Goal: Communication & Community: Answer question/provide support

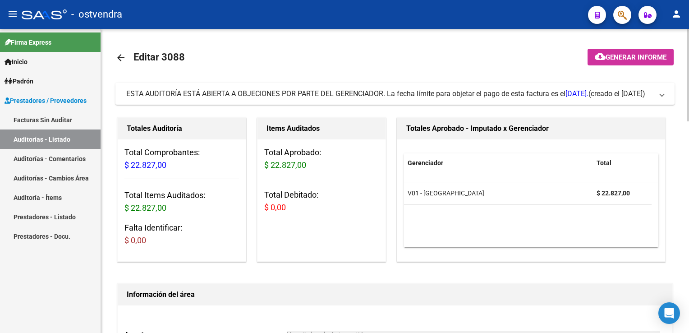
click at [659, 95] on span "ESTA AUDITORÍA ESTÁ ABIERTA A OBJECIONES POR PARTE DEL GERENCIADOR. La fecha lí…" at bounding box center [393, 94] width 534 height 10
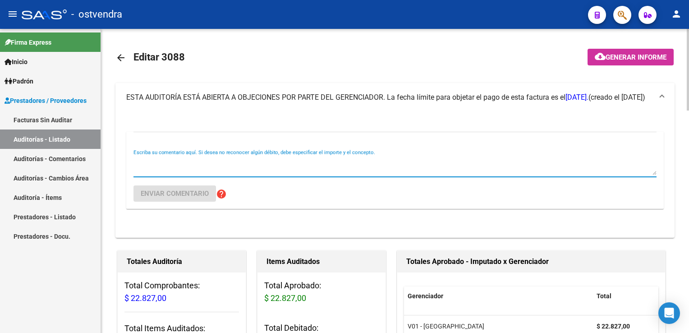
click at [356, 168] on textarea "Escriba su comentario aquí. Si desea no reconocer algún débito, debe especifica…" at bounding box center [395, 166] width 523 height 18
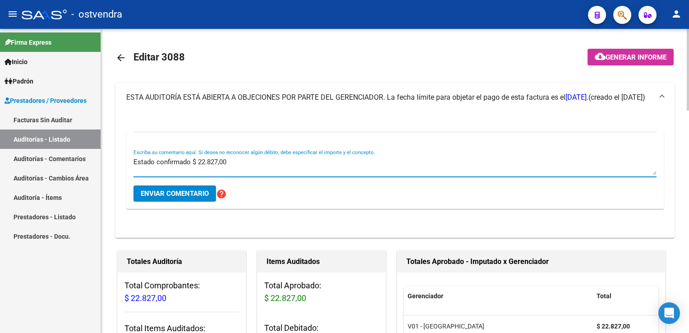
type textarea "Estado confirmado $ 22.827,00"
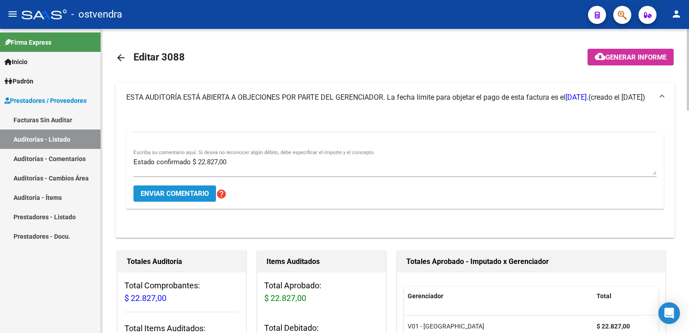
click at [192, 196] on span "Enviar comentario" at bounding box center [175, 193] width 68 height 8
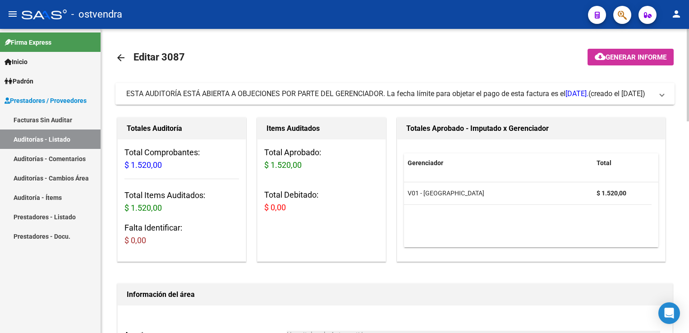
click at [666, 91] on mat-expansion-panel-header "ESTA AUDITORÍA ESTÁ ABIERTA A OBJECIONES POR PARTE DEL GERENCIADOR. La fecha lí…" at bounding box center [394, 94] width 559 height 22
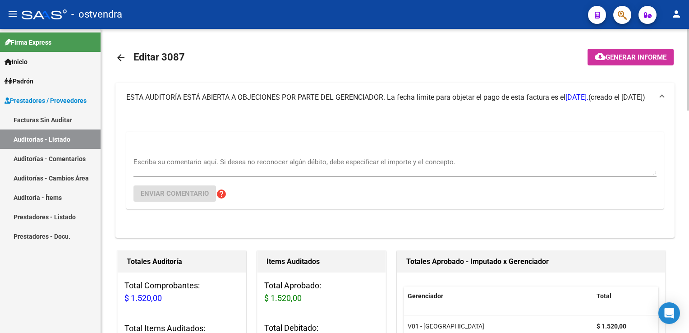
click at [350, 150] on div "Escriba su comentario aquí. Si desea no reconocer algún débito, debe especifica…" at bounding box center [395, 163] width 523 height 28
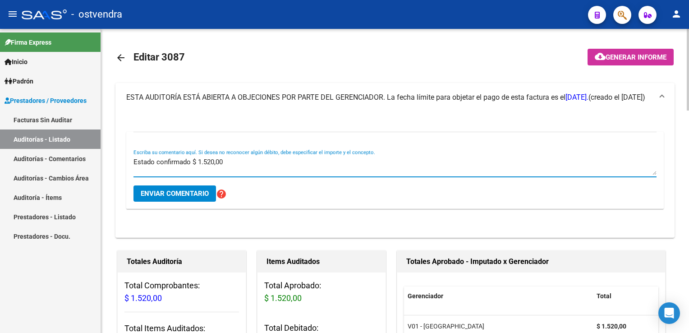
type textarea "Estado confirmado $ 1.520,00"
click at [189, 196] on span "Enviar comentario" at bounding box center [175, 193] width 68 height 8
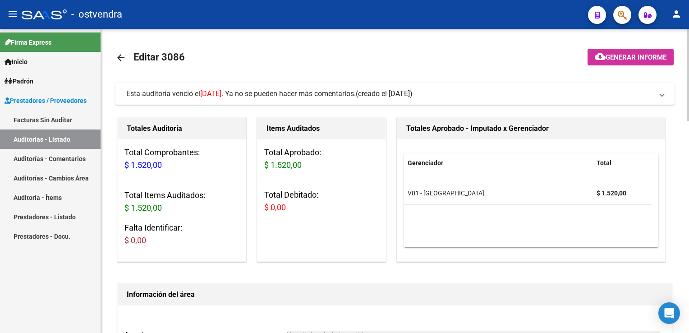
click at [656, 95] on span "Esta auditoría venció el [DATE] . Ya no se pueden hacer más comentarios. (cread…" at bounding box center [393, 94] width 534 height 10
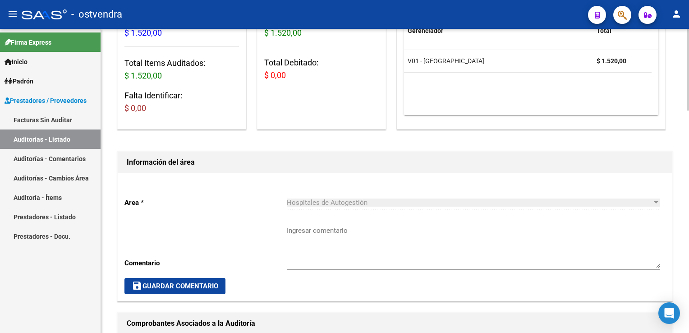
scroll to position [271, 0]
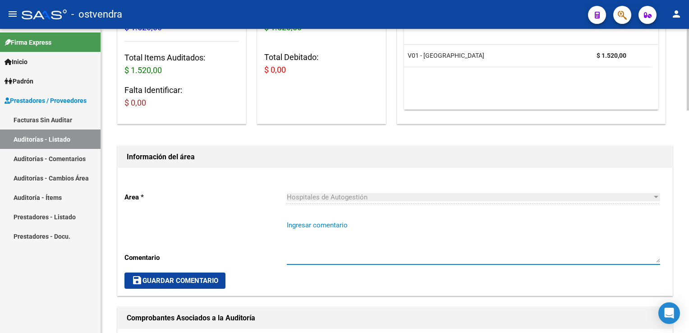
click at [308, 239] on textarea "Ingresar comentario" at bounding box center [473, 241] width 373 height 42
type textarea "Estado confirmado $ 1.520,00"
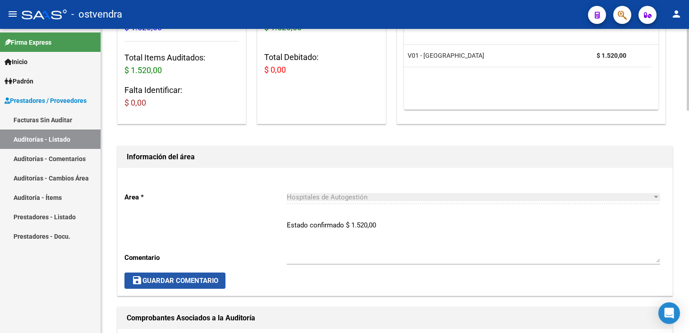
click at [184, 279] on span "save Guardar Comentario" at bounding box center [175, 280] width 87 height 8
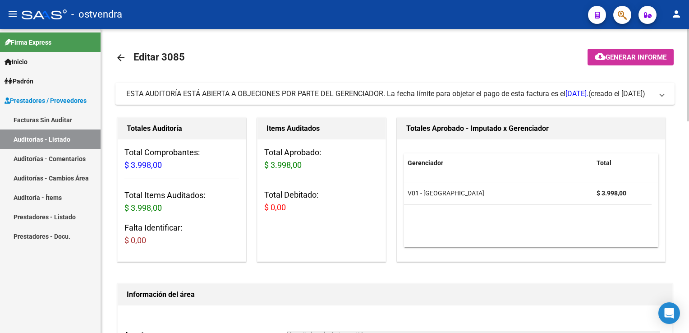
click at [667, 98] on mat-expansion-panel-header "ESTA AUDITORÍA ESTÁ ABIERTA A OBJECIONES POR PARTE DEL GERENCIADOR. La fecha lí…" at bounding box center [394, 94] width 559 height 22
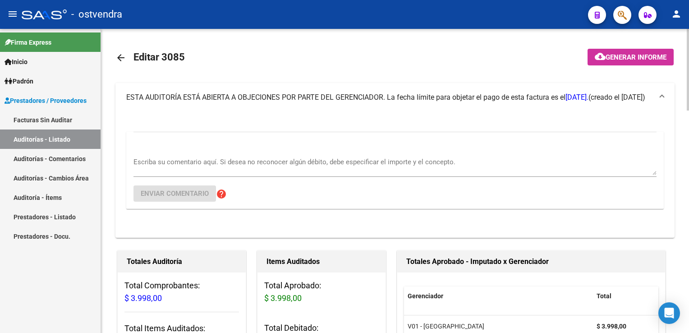
click at [287, 152] on div "Escriba su comentario aquí. Si desea no reconocer algún débito, debe especifica…" at bounding box center [395, 163] width 523 height 28
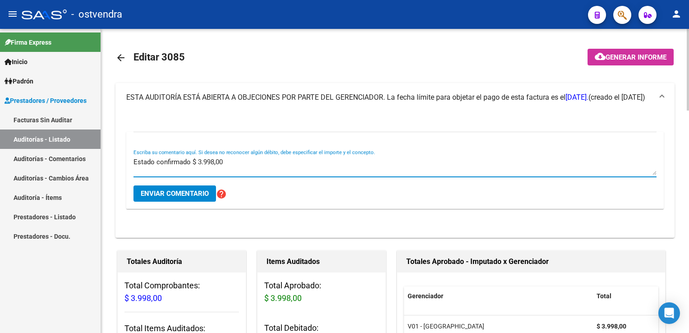
type textarea "Estado confirmado $ 3.998,00"
click at [184, 194] on span "Enviar comentario" at bounding box center [175, 193] width 68 height 8
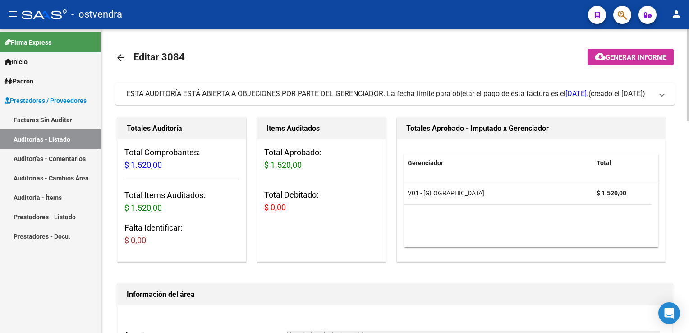
click at [668, 91] on mat-expansion-panel-header "ESTA AUDITORÍA ESTÁ ABIERTA A OBJECIONES POR PARTE DEL GERENCIADOR. La fecha lí…" at bounding box center [394, 94] width 559 height 22
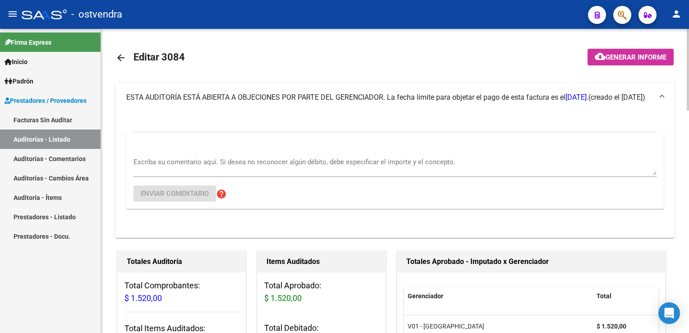
click at [304, 152] on div "Escriba su comentario aquí. Si desea no reconocer algún débito, debe especifica…" at bounding box center [395, 163] width 523 height 28
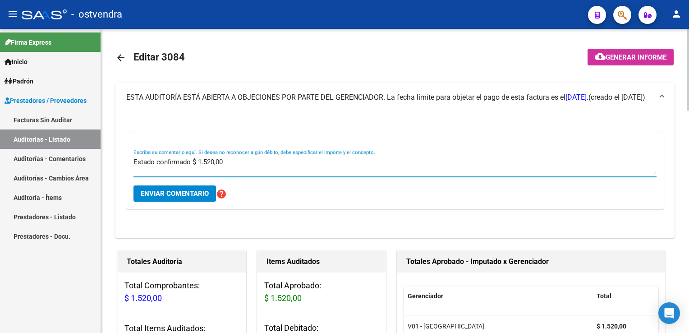
type textarea "Estado confirmado $ 1.520,00"
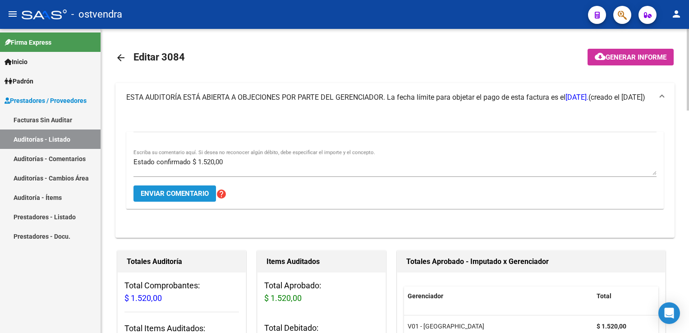
click at [179, 194] on span "Enviar comentario" at bounding box center [175, 193] width 68 height 8
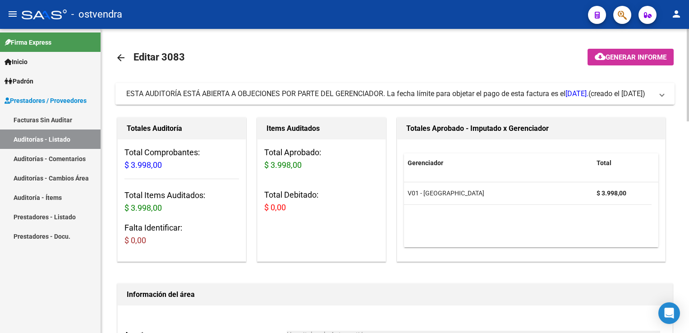
drag, startPoint x: 657, startPoint y: 96, endPoint x: 596, endPoint y: 106, distance: 61.7
click at [657, 97] on span "ESTA AUDITORÍA ESTÁ ABIERTA A OBJECIONES POR PARTE DEL GERENCIADOR. La fecha lí…" at bounding box center [393, 94] width 534 height 10
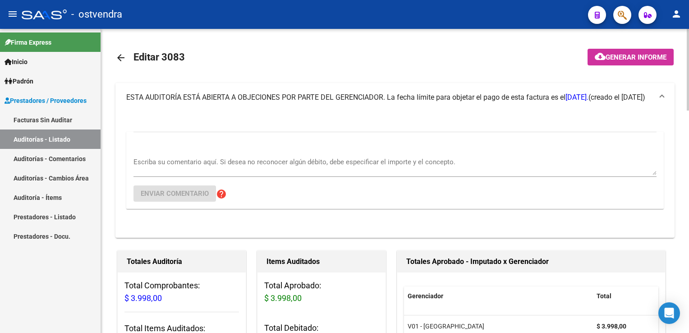
click at [306, 147] on div "Escriba su comentario aquí. Si desea no reconocer algún débito, debe especifica…" at bounding box center [395, 170] width 523 height 77
click at [274, 154] on div "Escriba su comentario aquí. Si desea no reconocer algún débito, debe especifica…" at bounding box center [395, 163] width 523 height 28
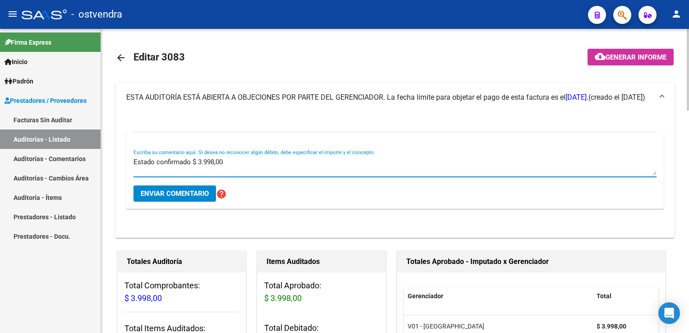
type textarea "Estado confirmado $ 3.998,00"
click at [188, 199] on button "Enviar comentario" at bounding box center [175, 193] width 83 height 16
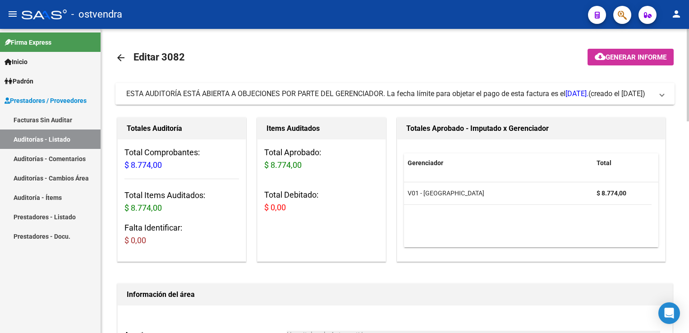
click at [663, 98] on span at bounding box center [662, 94] width 4 height 10
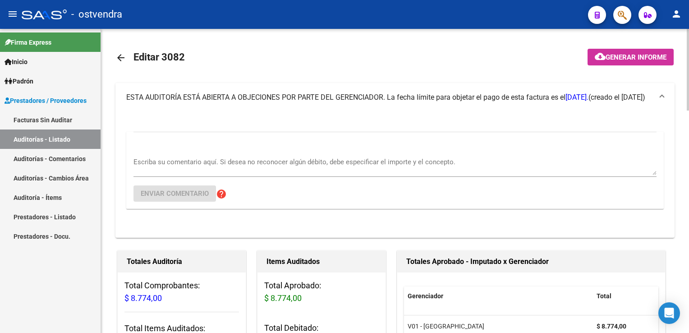
drag, startPoint x: 283, startPoint y: 165, endPoint x: 288, endPoint y: 162, distance: 5.5
click at [284, 165] on textarea "Escriba su comentario aquí. Si desea no reconocer algún débito, debe especifica…" at bounding box center [395, 166] width 523 height 18
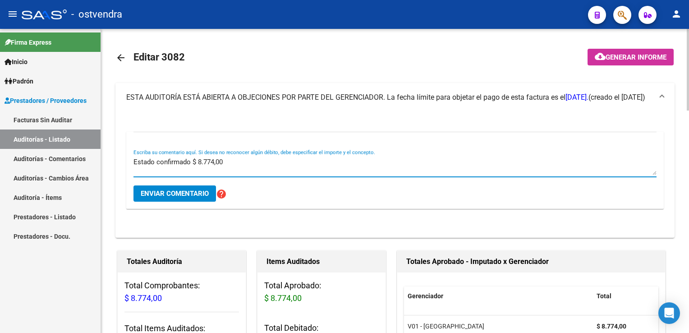
type textarea "Estado confirmado $ 8.774,00"
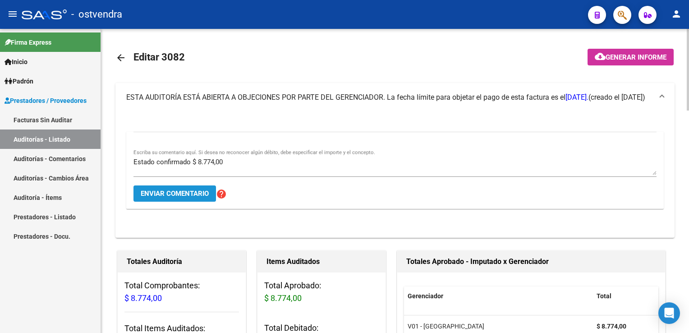
click at [159, 192] on span "Enviar comentario" at bounding box center [175, 193] width 68 height 8
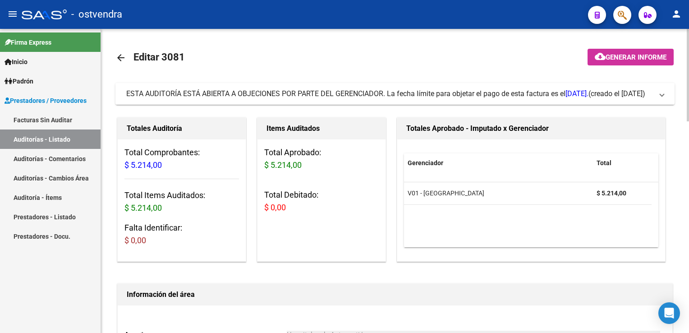
click at [656, 95] on span "ESTA AUDITORÍA ESTÁ ABIERTA A OBJECIONES POR PARTE DEL GERENCIADOR. La fecha lí…" at bounding box center [393, 94] width 534 height 10
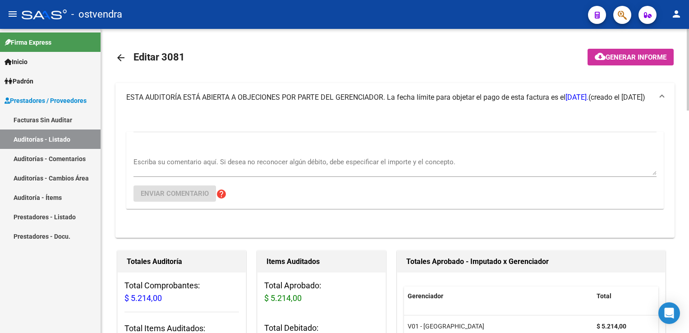
click at [289, 160] on textarea "Escriba su comentario aquí. Si desea no reconocer algún débito, debe especifica…" at bounding box center [395, 166] width 523 height 18
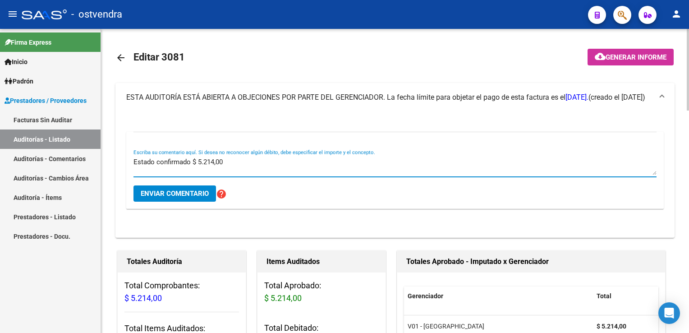
type textarea "Estado confirmado $ 5.214,00"
click at [200, 193] on span "Enviar comentario" at bounding box center [175, 193] width 68 height 8
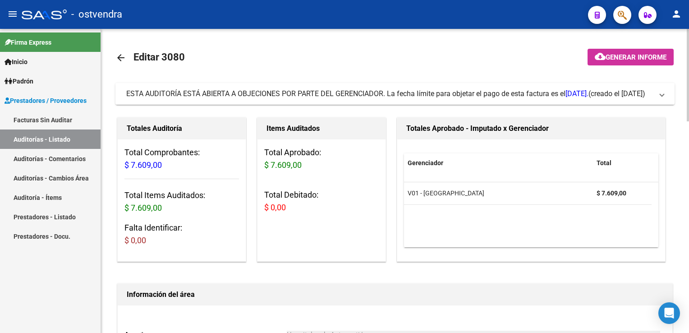
click at [658, 94] on span "ESTA AUDITORÍA ESTÁ ABIERTA A OBJECIONES POR PARTE DEL GERENCIADOR. La fecha lí…" at bounding box center [393, 94] width 534 height 10
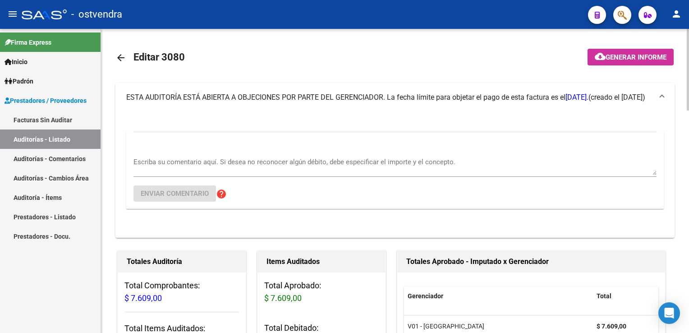
click at [222, 157] on textarea "Escriba su comentario aquí. Si desea no reconocer algún débito, debe especifica…" at bounding box center [395, 166] width 523 height 18
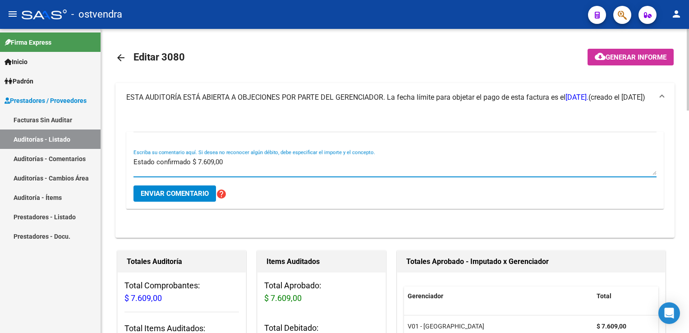
type textarea "Estado confirmado $ 7.609,00"
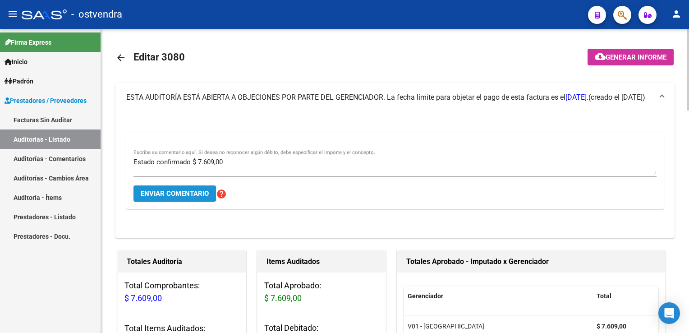
click at [161, 193] on span "Enviar comentario" at bounding box center [175, 193] width 68 height 8
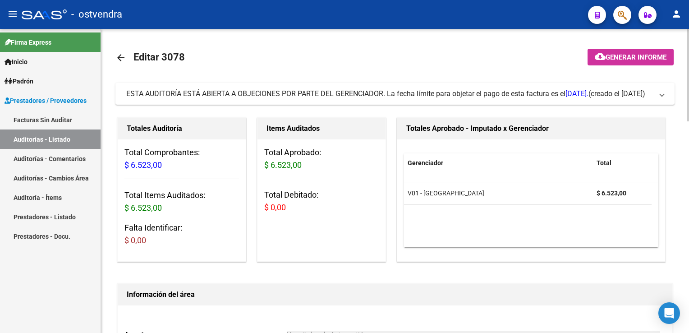
drag, startPoint x: 660, startPoint y: 93, endPoint x: 479, endPoint y: 145, distance: 188.6
click at [659, 94] on mat-expansion-panel-header "ESTA AUDITORÍA ESTÁ ABIERTA A OBJECIONES POR PARTE DEL GERENCIADOR. La fecha lí…" at bounding box center [394, 94] width 559 height 22
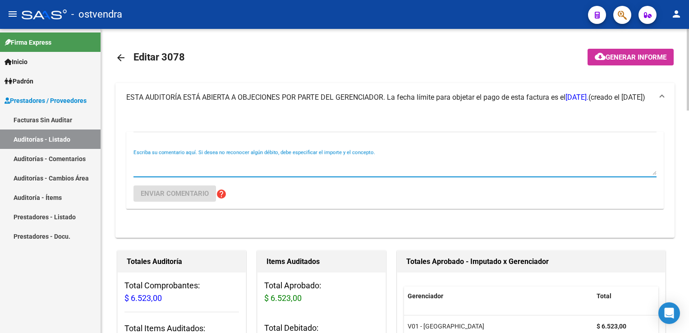
click at [272, 160] on textarea "Escriba su comentario aquí. Si desea no reconocer algún débito, debe especifica…" at bounding box center [395, 166] width 523 height 18
type textarea "Estado confirmado $ 6.523,00"
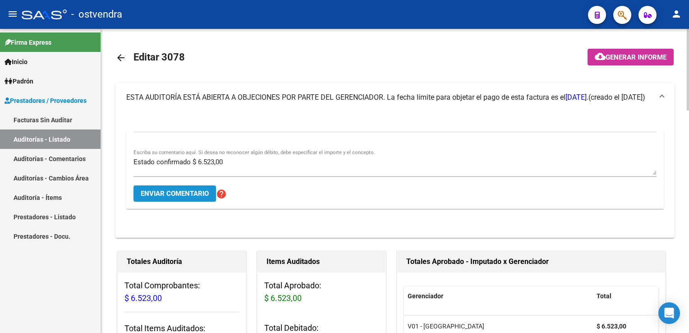
click at [178, 190] on span "Enviar comentario" at bounding box center [175, 193] width 68 height 8
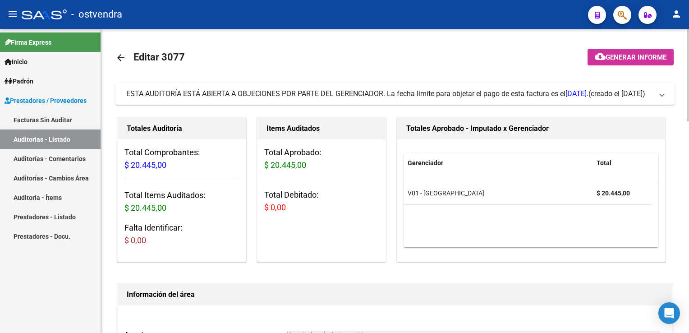
click at [659, 95] on span "ESTA AUDITORÍA ESTÁ ABIERTA A OBJECIONES POR PARTE DEL GERENCIADOR. La fecha lí…" at bounding box center [393, 94] width 534 height 10
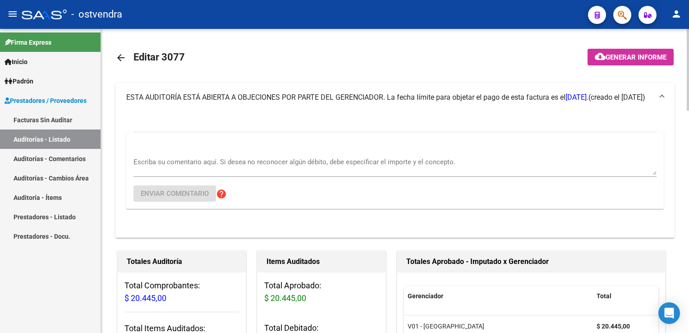
click at [189, 158] on textarea "Escriba su comentario aquí. Si desea no reconocer algún débito, debe especifica…" at bounding box center [395, 166] width 523 height 18
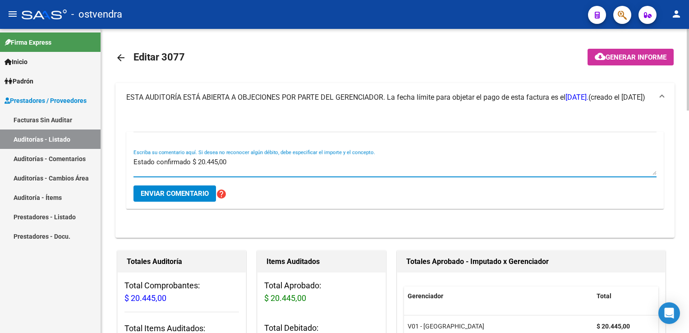
type textarea "Estado confirmado $ 20.445,00"
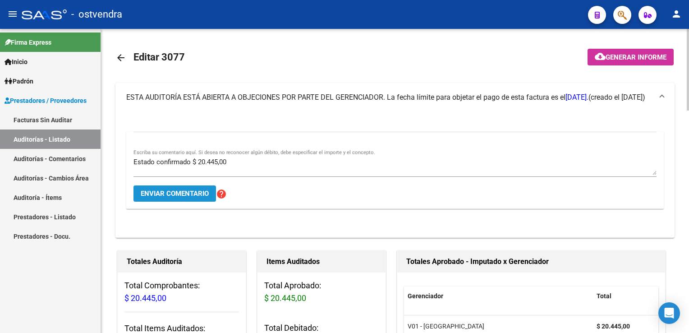
click at [201, 193] on span "Enviar comentario" at bounding box center [175, 193] width 68 height 8
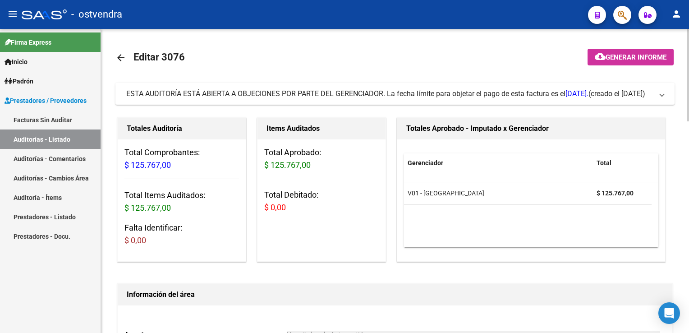
click at [667, 97] on mat-expansion-panel-header "ESTA AUDITORÍA ESTÁ ABIERTA A OBJECIONES POR PARTE DEL GERENCIADOR. La fecha lí…" at bounding box center [394, 94] width 559 height 22
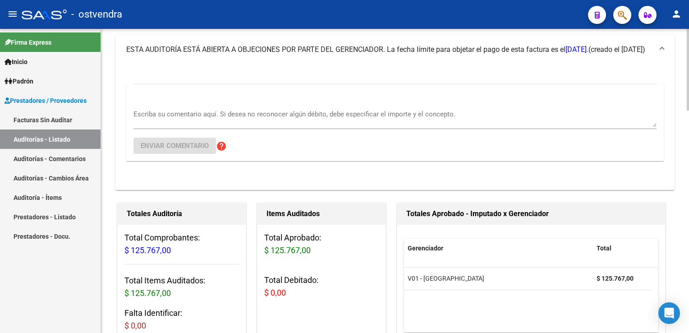
scroll to position [45, 0]
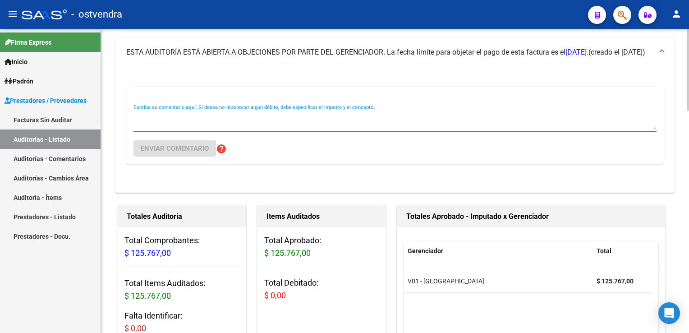
click at [225, 115] on textarea "Escriba su comentario aquí. Si desea no reconocer algún débito, debe especifica…" at bounding box center [395, 121] width 523 height 18
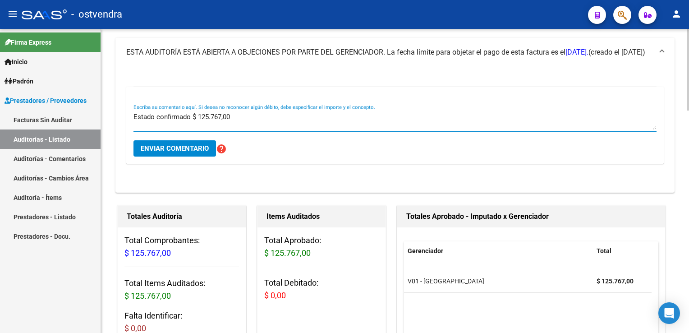
type textarea "Estado confirmado $ 125.767,00"
click at [191, 151] on span "Enviar comentario" at bounding box center [175, 148] width 68 height 8
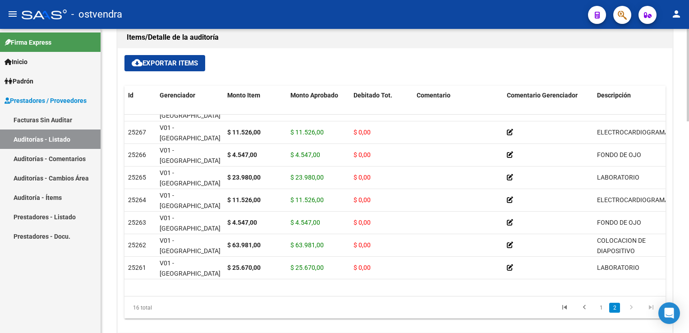
scroll to position [189, 0]
